Goal: Manage account settings

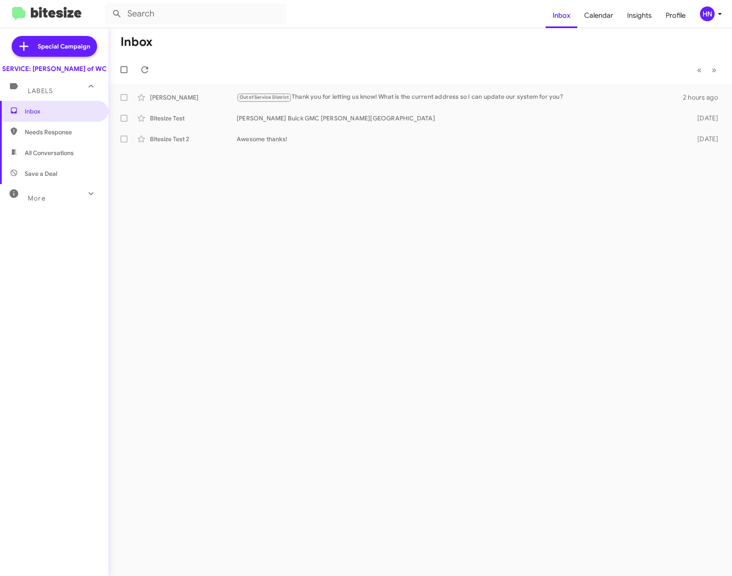
click at [40, 137] on span "Needs Response" at bounding box center [62, 132] width 74 height 9
type input "in:needs-response"
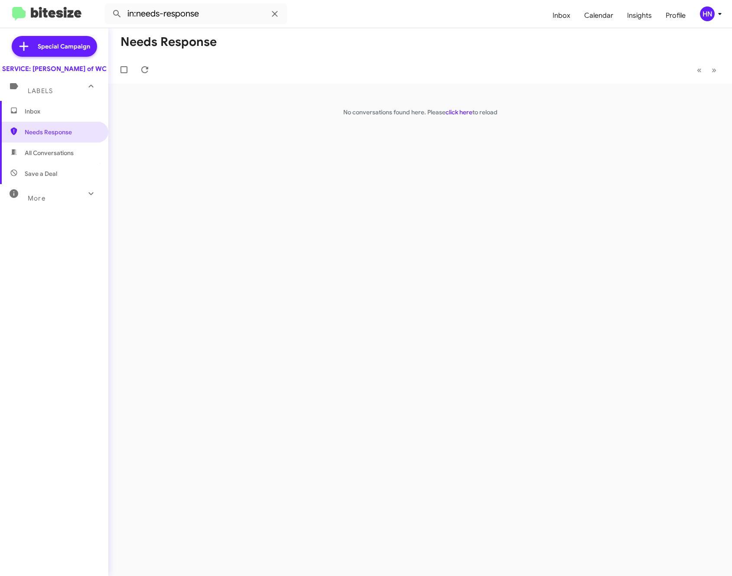
click at [39, 116] on span "Inbox" at bounding box center [62, 111] width 74 height 9
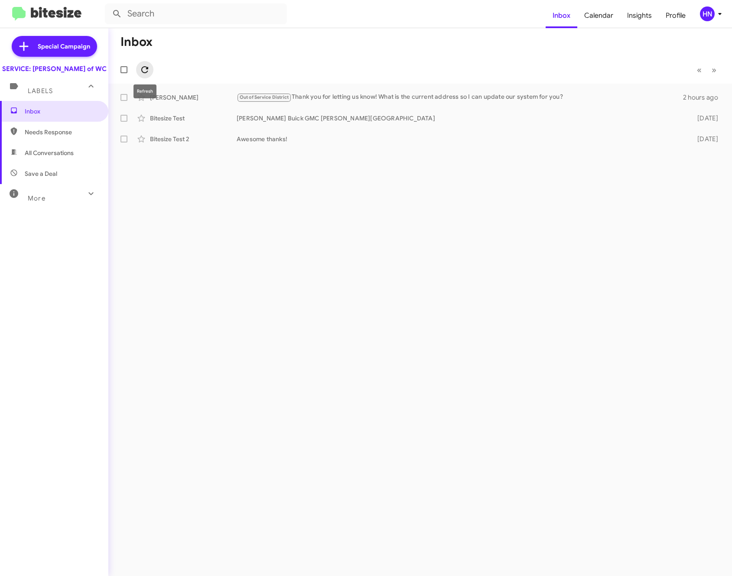
click at [142, 70] on icon at bounding box center [144, 69] width 7 height 7
click at [35, 157] on span "All Conversations" at bounding box center [49, 153] width 49 height 9
type input "in:all-conversations"
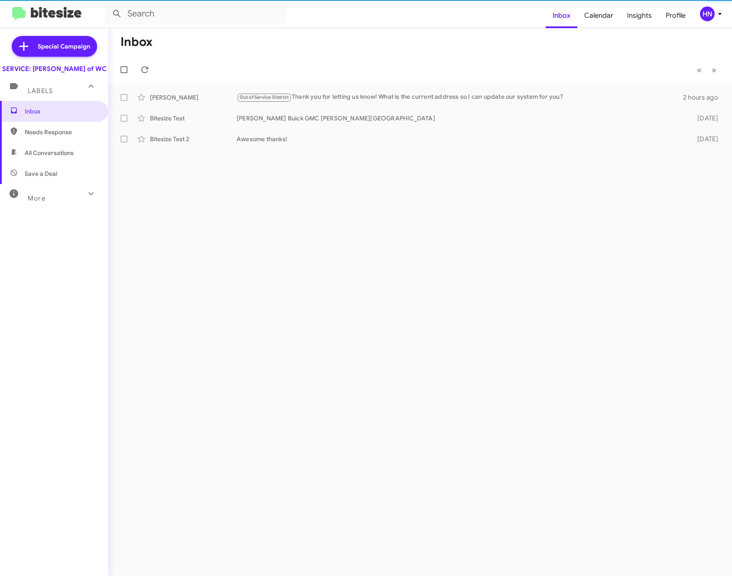
click at [703, 13] on div "HN" at bounding box center [707, 14] width 15 height 15
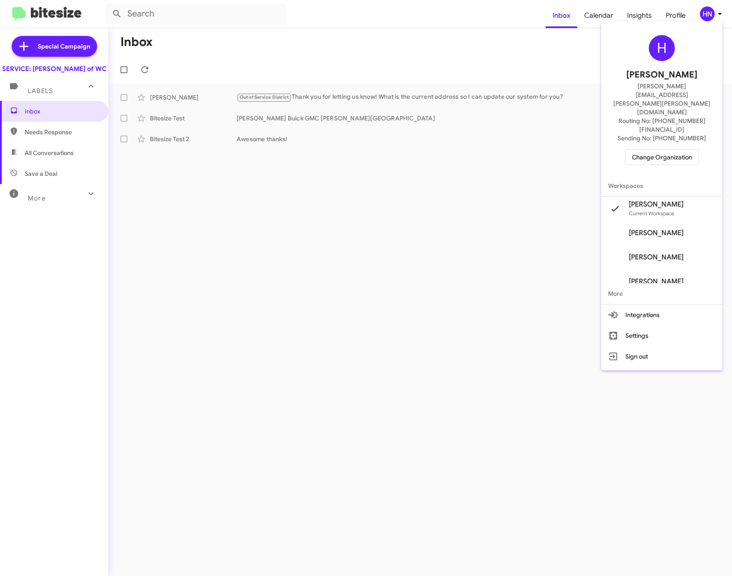
click at [656, 131] on div "H Holly Naylor holly.naylor@ferman.com Routing No: +1 (813) 995-6996 Sending No…" at bounding box center [661, 100] width 121 height 151
click at [657, 150] on span "Change Organization" at bounding box center [662, 157] width 60 height 15
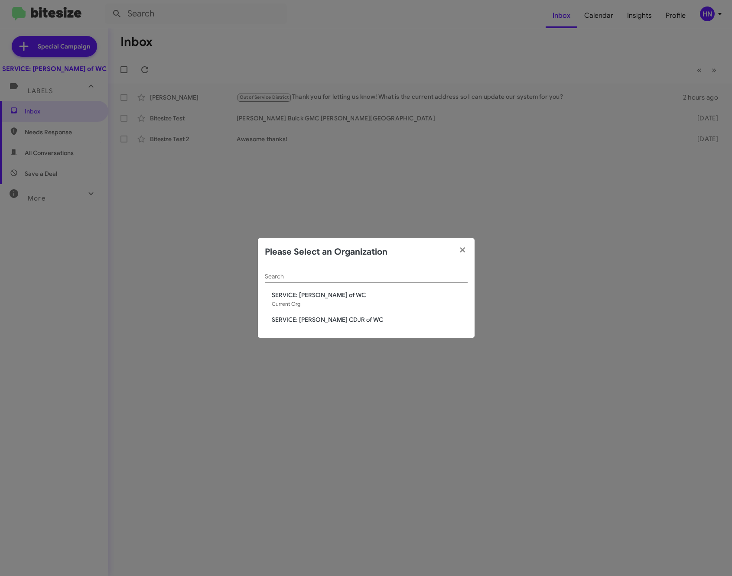
click at [354, 326] on div "Search SERVICE: Ferman BuickGMC of WC Current Org SERVICE: Ferman CDJR of WC" at bounding box center [366, 302] width 217 height 72
click at [341, 324] on div "Search SERVICE: Ferman BuickGMC of WC Current Org SERVICE: Ferman CDJR of WC" at bounding box center [366, 302] width 217 height 72
click at [337, 320] on span "SERVICE: [PERSON_NAME] CDJR of WC" at bounding box center [370, 319] width 196 height 9
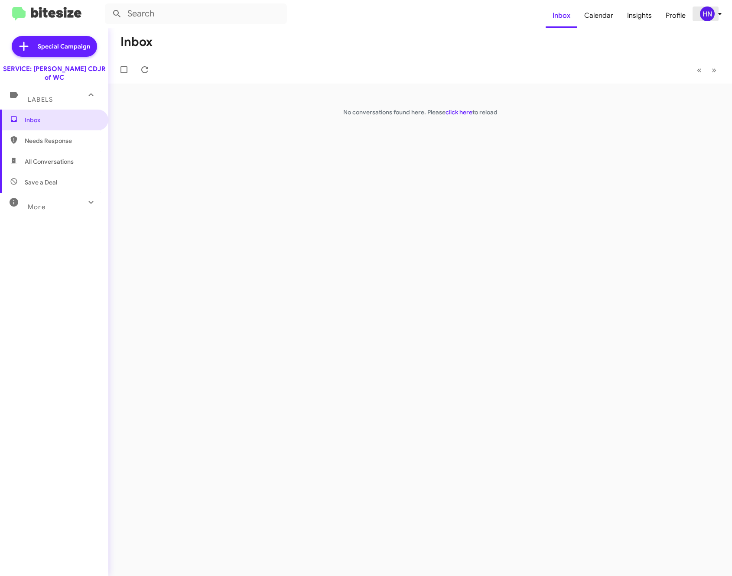
click at [705, 14] on div "HN" at bounding box center [707, 14] width 15 height 15
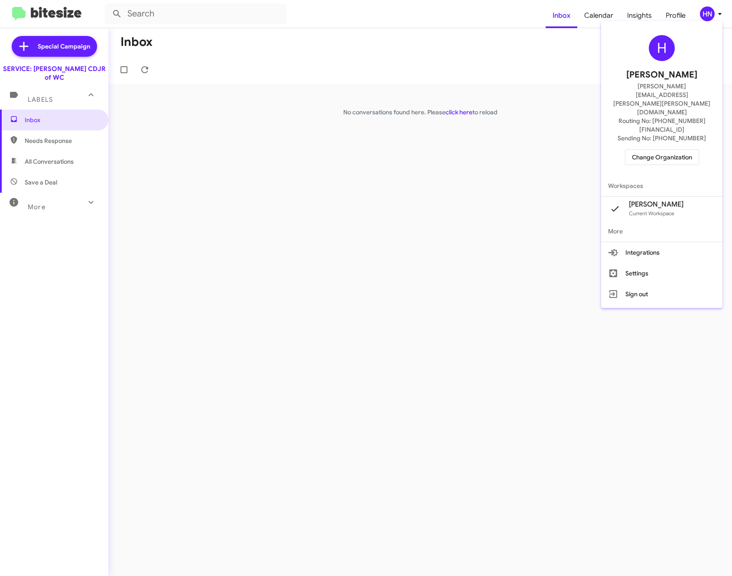
click at [670, 150] on span "Change Organization" at bounding box center [662, 157] width 60 height 15
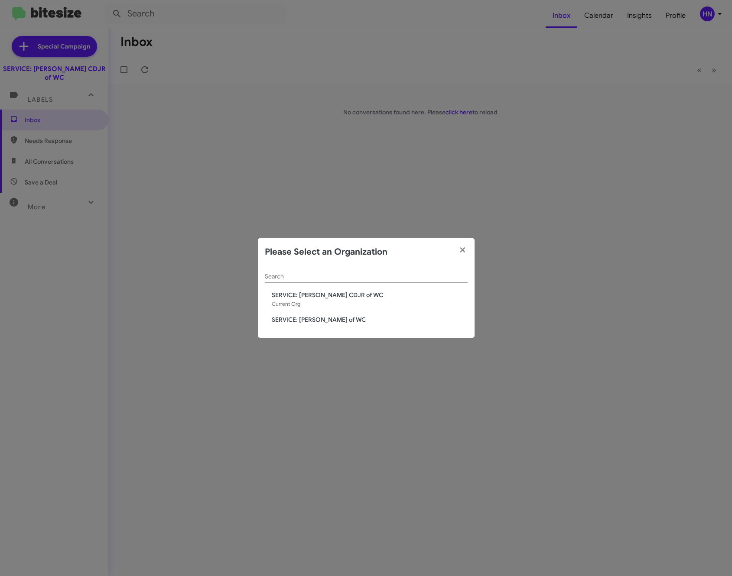
click at [343, 294] on span "SERVICE: [PERSON_NAME] CDJR of WC" at bounding box center [370, 295] width 196 height 9
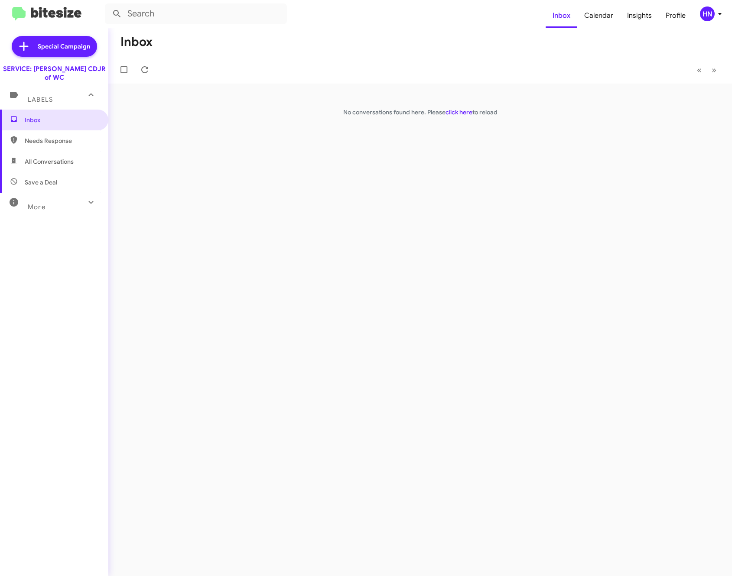
click at [706, 17] on div "HN" at bounding box center [707, 14] width 15 height 15
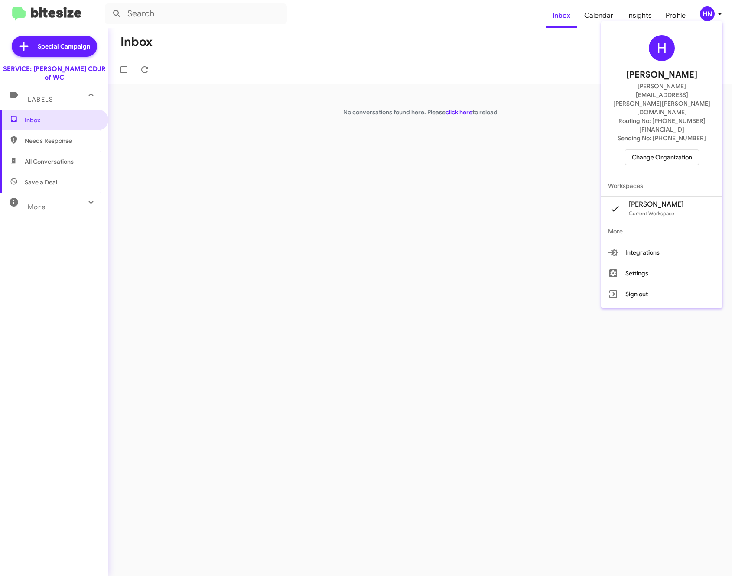
click at [659, 150] on span "Change Organization" at bounding box center [662, 157] width 60 height 15
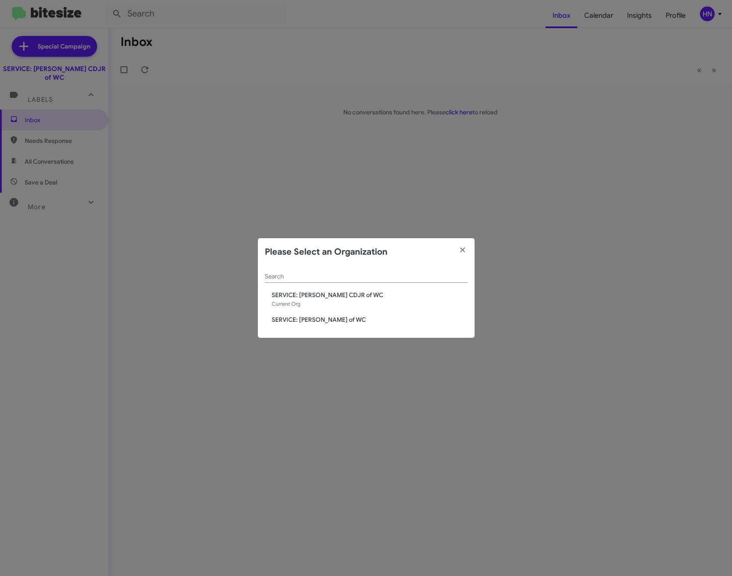
click at [363, 313] on div "Search SERVICE: [PERSON_NAME] CDJR of WC Current Org SERVICE: [PERSON_NAME] of …" at bounding box center [366, 302] width 217 height 72
click at [361, 318] on span "SERVICE: [PERSON_NAME] of WC" at bounding box center [370, 319] width 196 height 9
